Goal: Navigation & Orientation: Find specific page/section

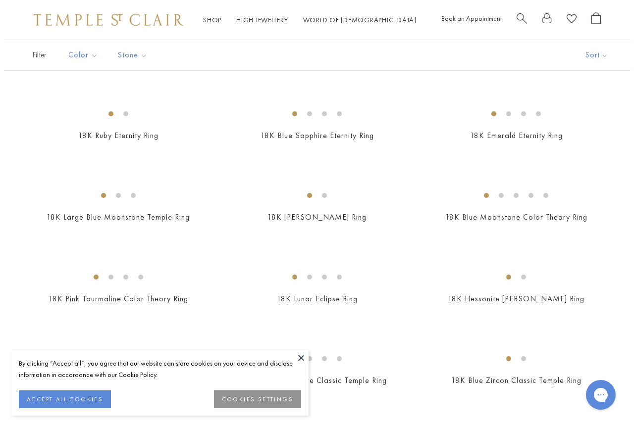
scroll to position [1047, 0]
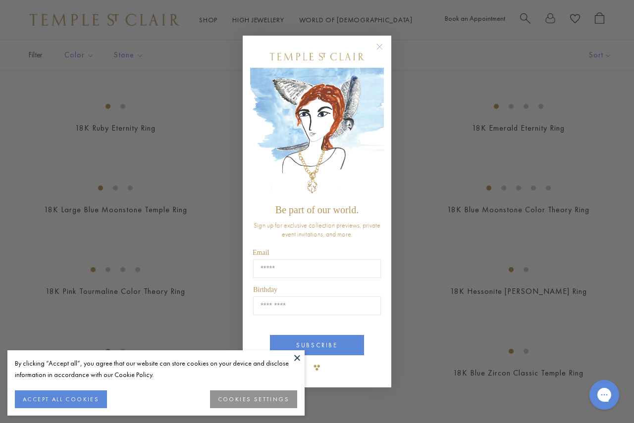
click at [384, 50] on circle "Close dialog" at bounding box center [380, 47] width 12 height 12
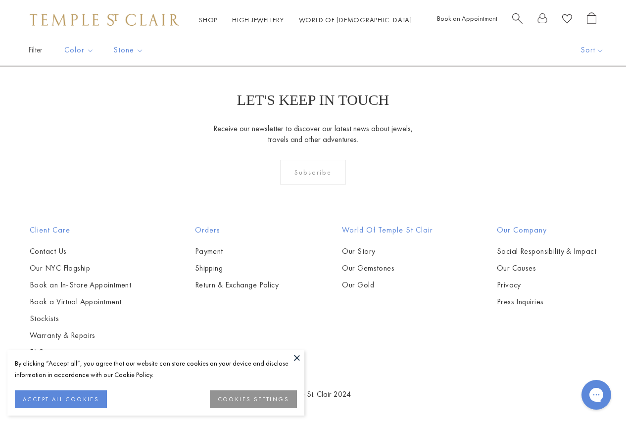
scroll to position [3862, 0]
click at [311, 26] on link "2" at bounding box center [314, 12] width 32 height 27
